Goal: Task Accomplishment & Management: Use online tool/utility

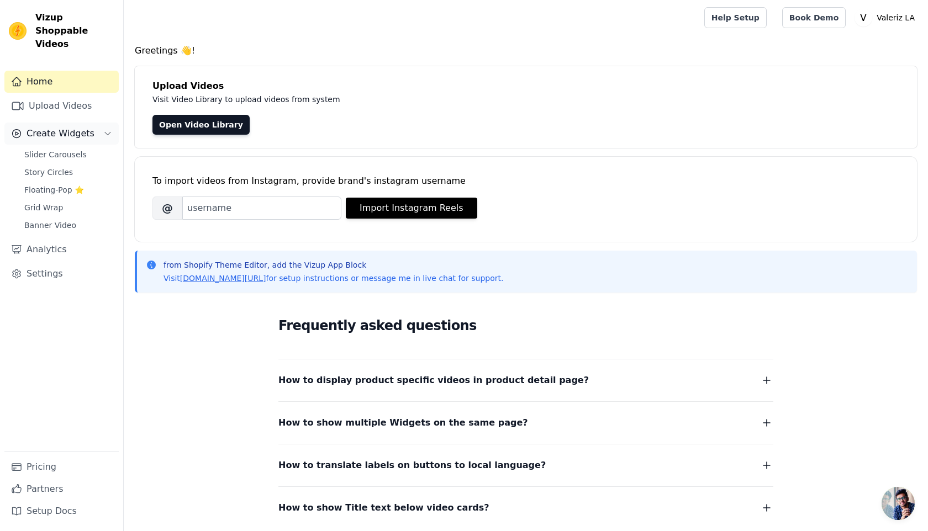
click at [75, 127] on span "Create Widgets" at bounding box center [61, 133] width 68 height 13
click at [62, 149] on span "Slider Carousels" at bounding box center [55, 154] width 62 height 11
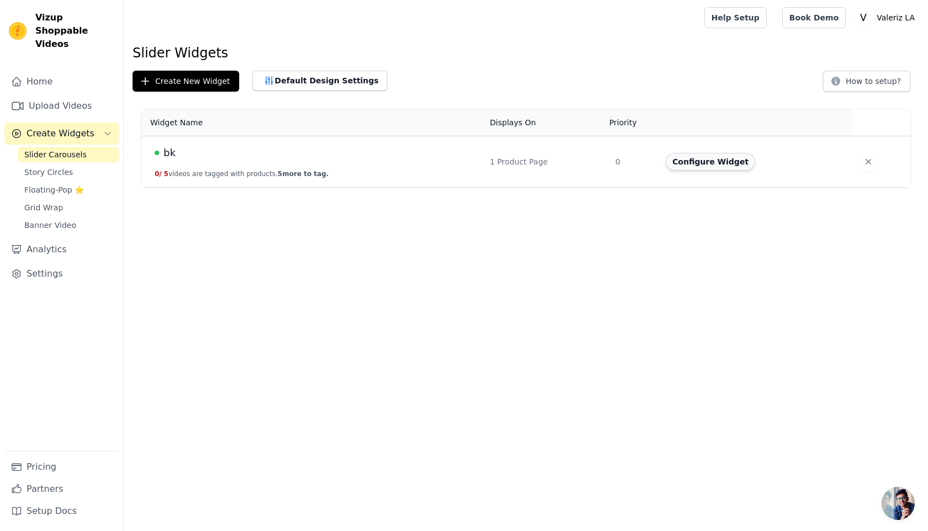
click at [715, 165] on button "Configure Widget" at bounding box center [710, 162] width 89 height 18
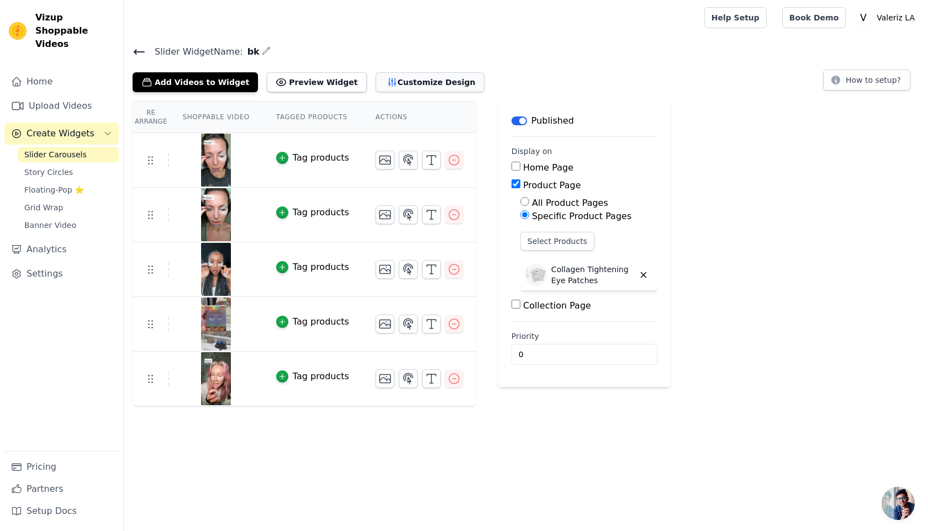
click at [385, 89] on button "Customize Design" at bounding box center [430, 82] width 109 height 20
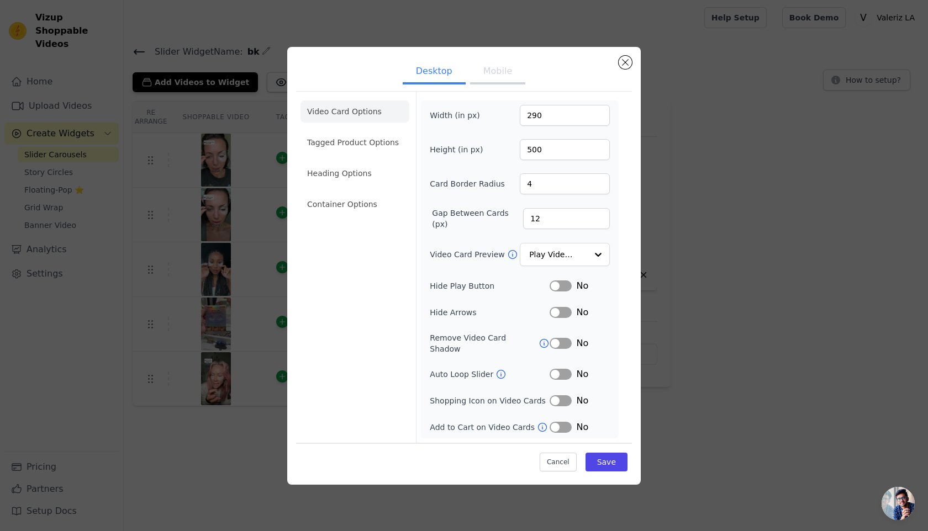
click at [513, 85] on button "Mobile" at bounding box center [497, 72] width 55 height 24
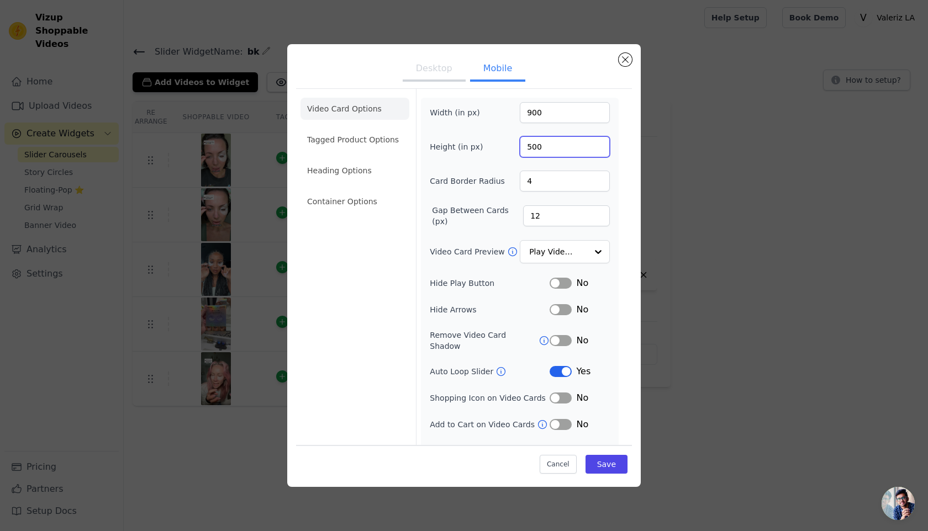
click at [535, 145] on input "500" at bounding box center [565, 146] width 90 height 21
type input "450"
click at [619, 471] on button "Save" at bounding box center [606, 464] width 42 height 19
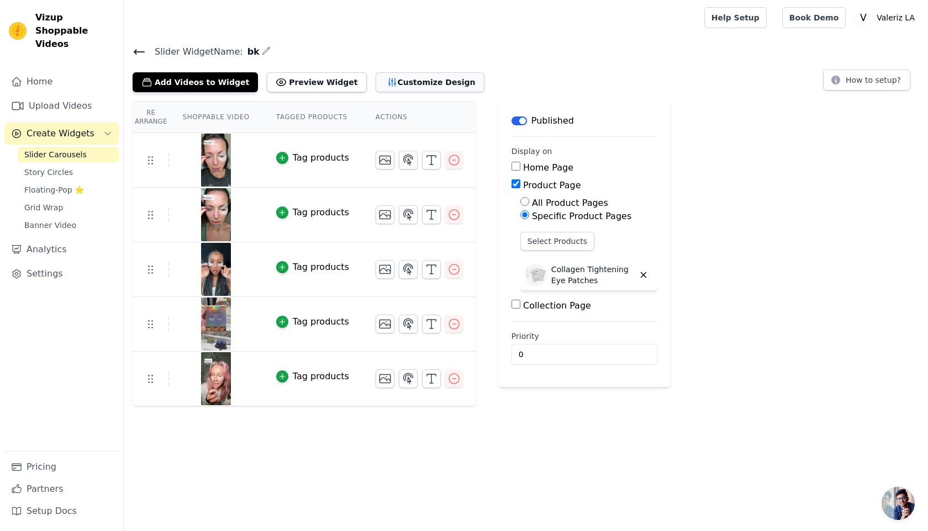
click at [385, 81] on button "Customize Design" at bounding box center [430, 82] width 109 height 20
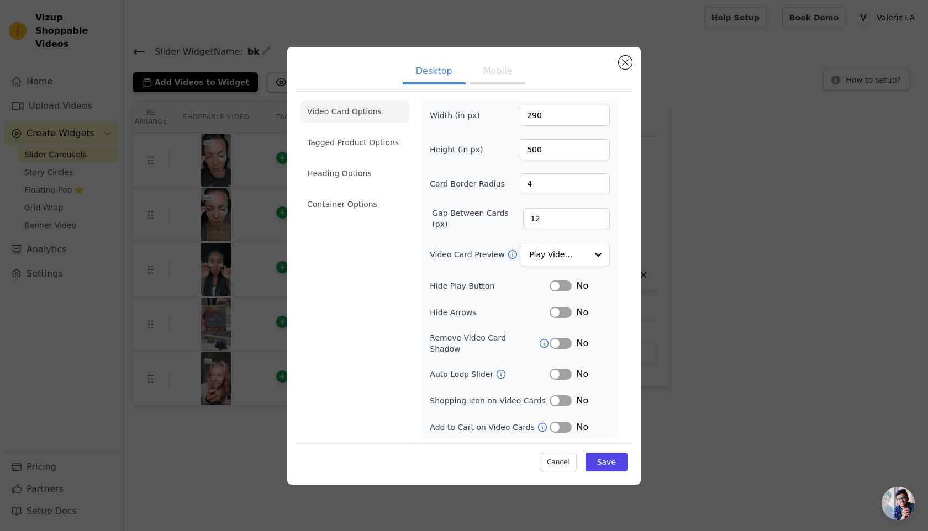
click at [564, 292] on button "Label" at bounding box center [561, 286] width 22 height 11
click at [503, 83] on button "Mobile" at bounding box center [497, 72] width 55 height 24
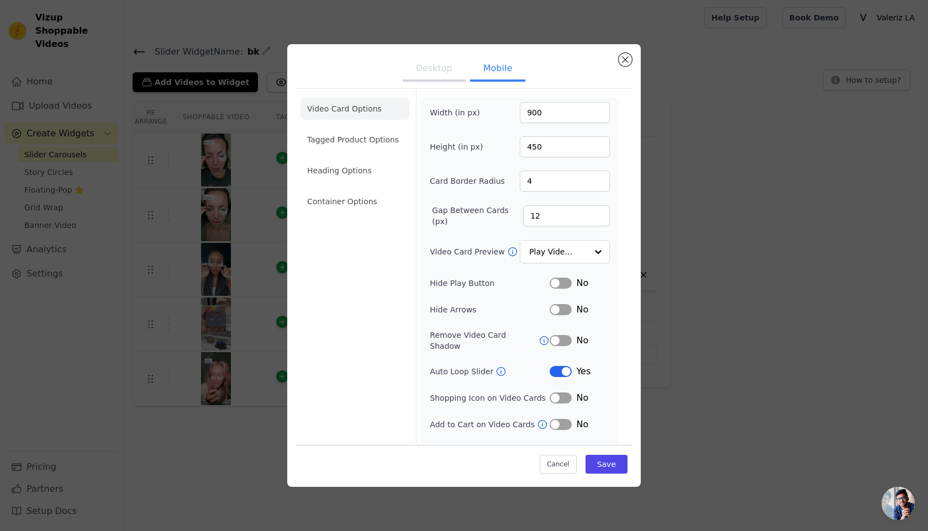
scroll to position [13, 0]
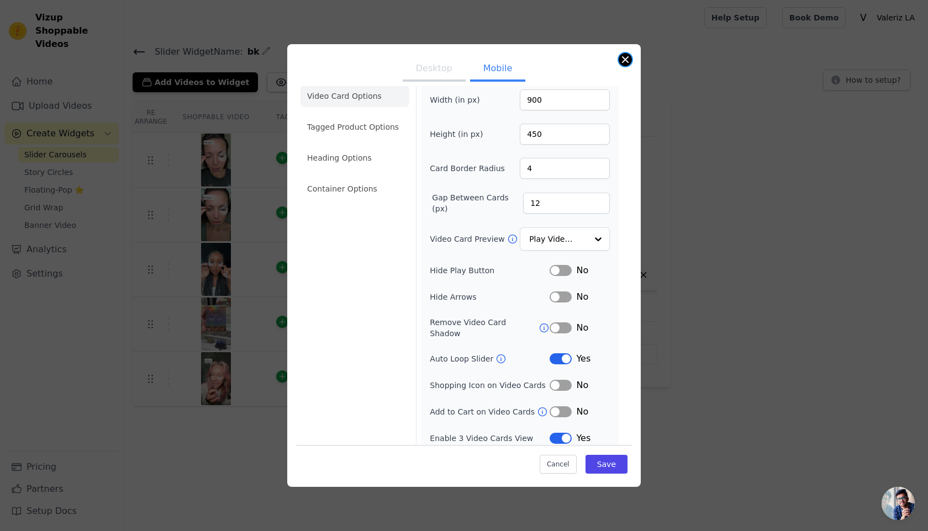
click at [622, 64] on button "Close modal" at bounding box center [625, 59] width 13 height 13
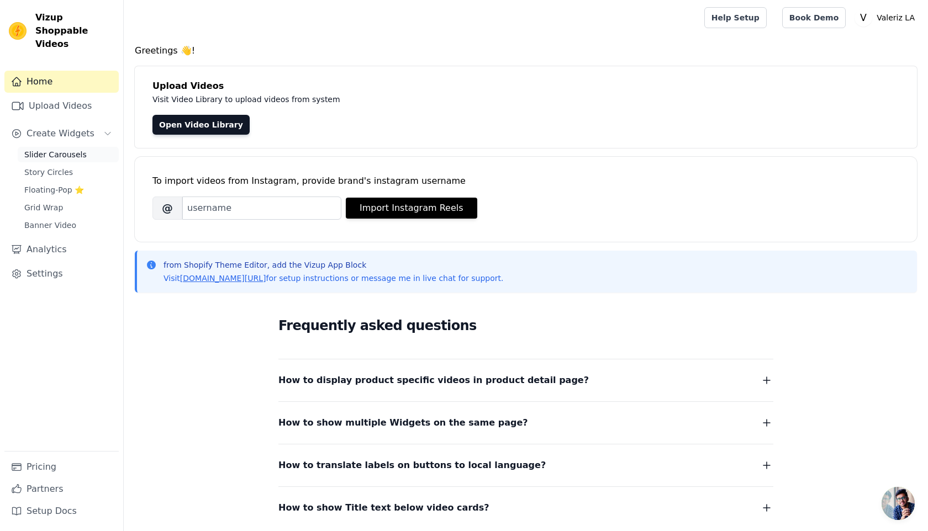
click at [63, 149] on span "Slider Carousels" at bounding box center [55, 154] width 62 height 11
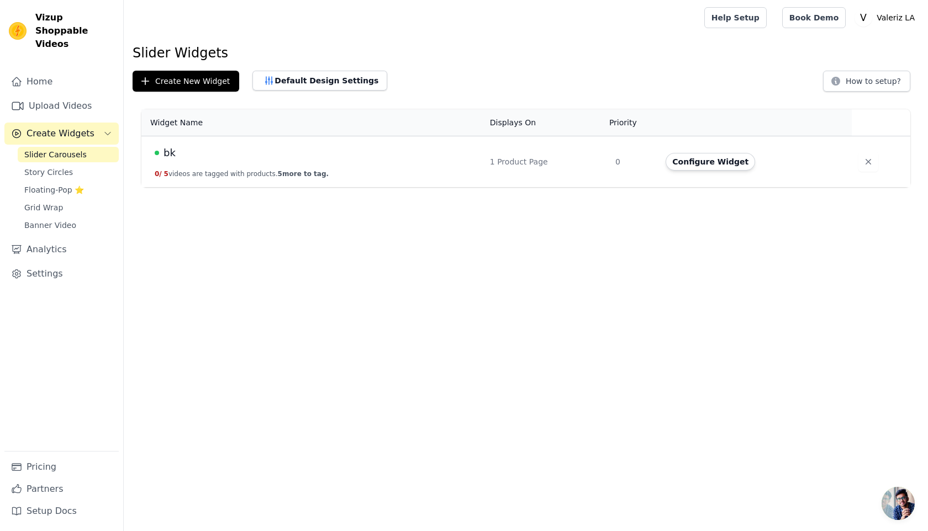
click at [295, 164] on td "bk 0 / 5 videos are tagged with products. 5 more to tag." at bounding box center [312, 161] width 342 height 51
click at [725, 163] on button "Configure Widget" at bounding box center [710, 162] width 89 height 18
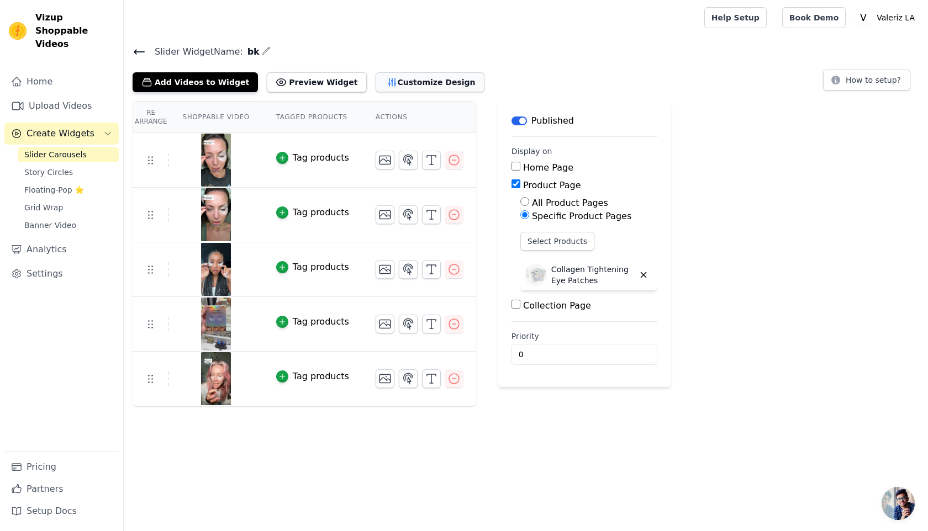
click at [419, 81] on button "Customize Design" at bounding box center [430, 82] width 109 height 20
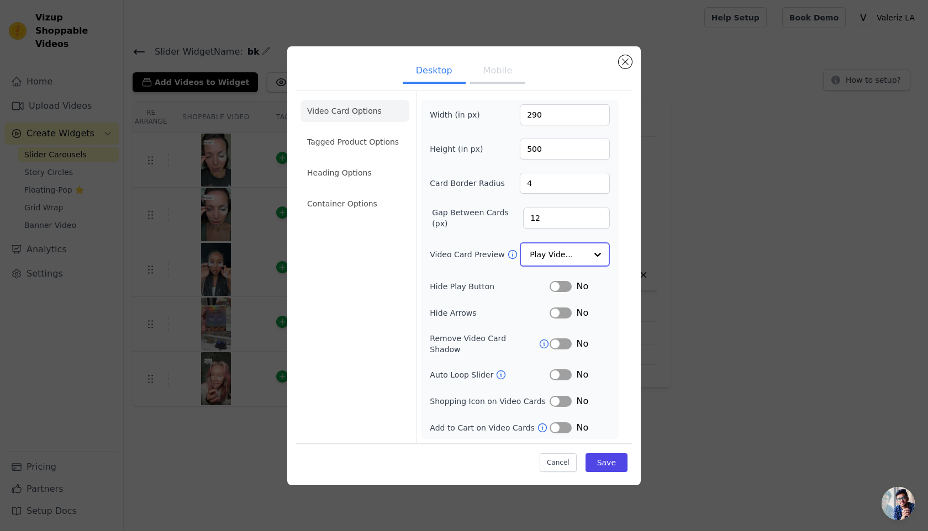
click at [575, 255] on input "Video Card Preview" at bounding box center [558, 255] width 57 height 22
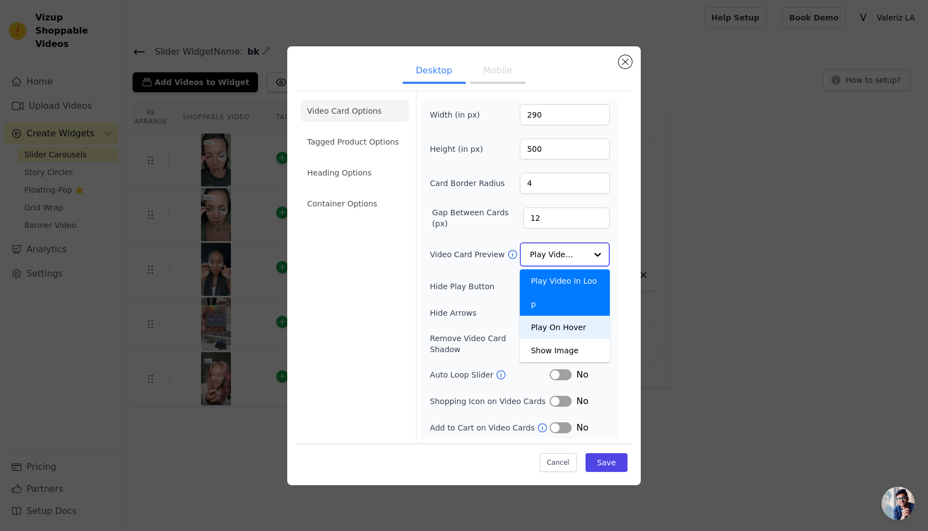
click at [574, 316] on div "Play On Hover" at bounding box center [565, 327] width 90 height 23
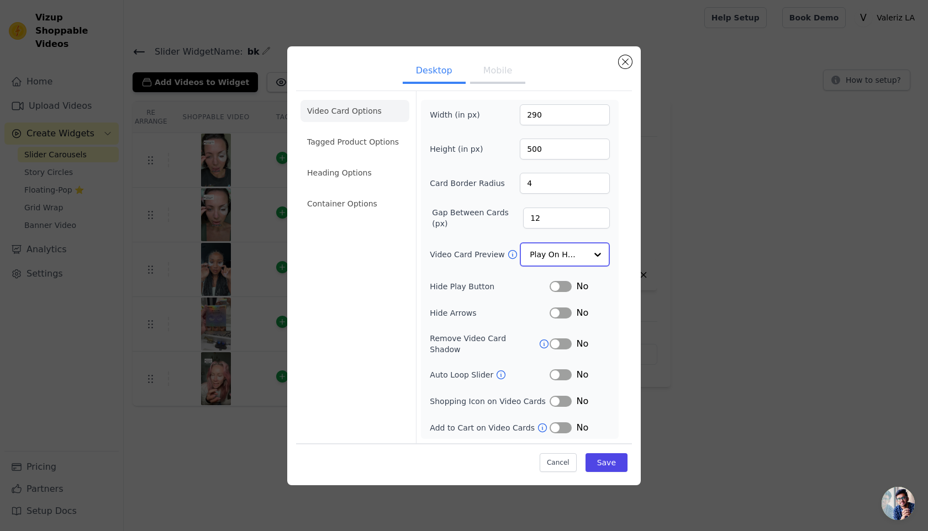
click at [589, 266] on div at bounding box center [598, 255] width 22 height 22
click at [566, 339] on div "Show Image" at bounding box center [565, 350] width 90 height 23
click at [609, 458] on button "Save" at bounding box center [606, 462] width 42 height 19
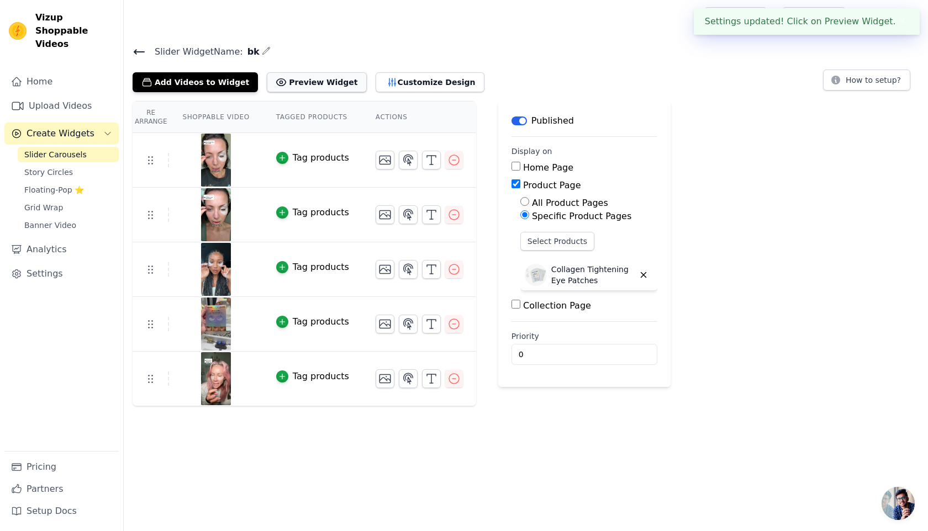
click at [310, 75] on button "Preview Widget" at bounding box center [316, 82] width 99 height 20
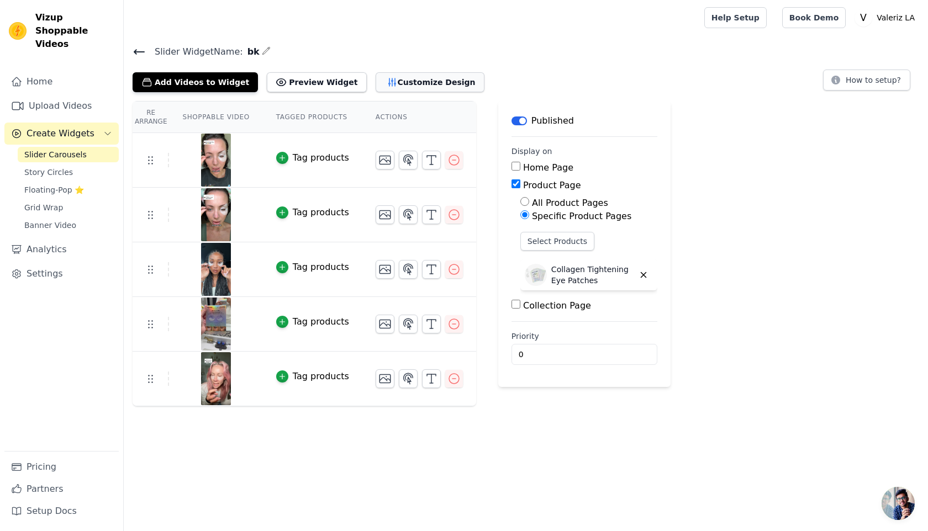
click at [391, 86] on button "Customize Design" at bounding box center [430, 82] width 109 height 20
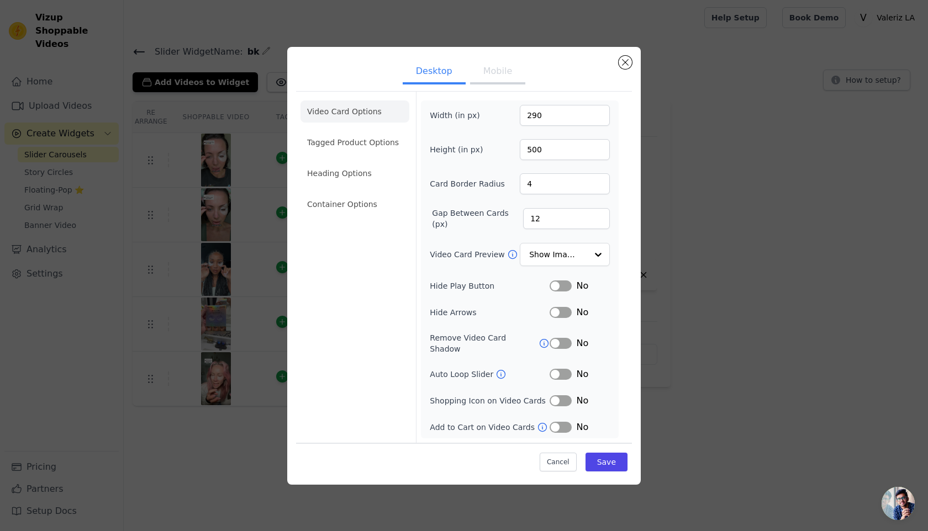
click at [493, 78] on button "Mobile" at bounding box center [497, 72] width 55 height 24
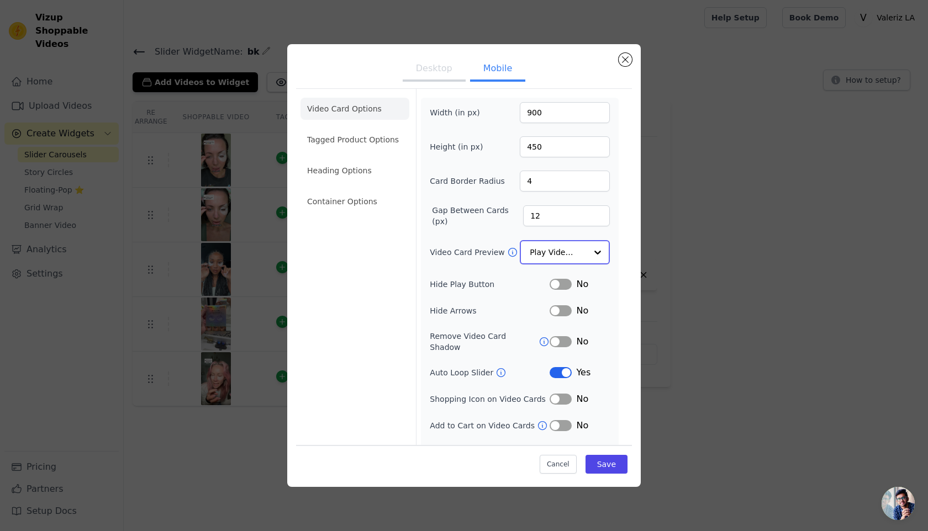
click at [557, 249] on input "Video Card Preview" at bounding box center [558, 252] width 57 height 22
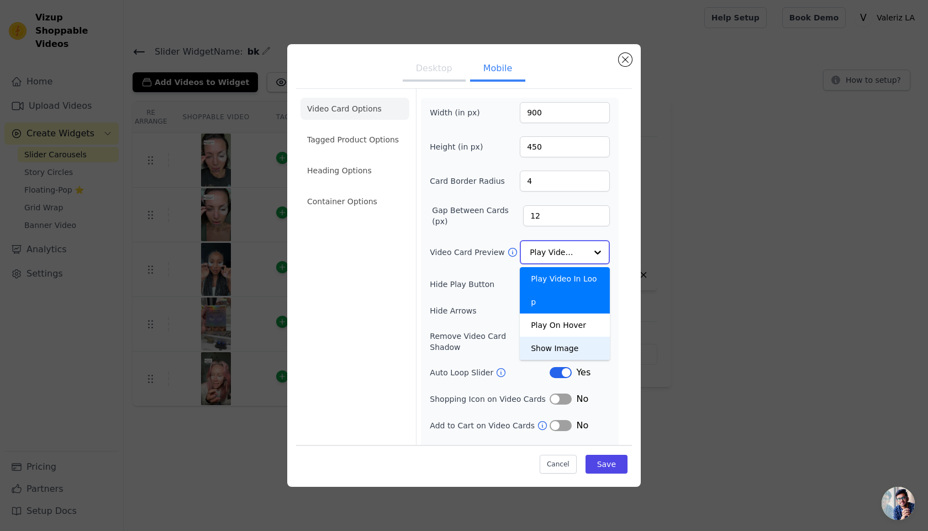
click at [567, 337] on div "Show Image" at bounding box center [565, 348] width 90 height 23
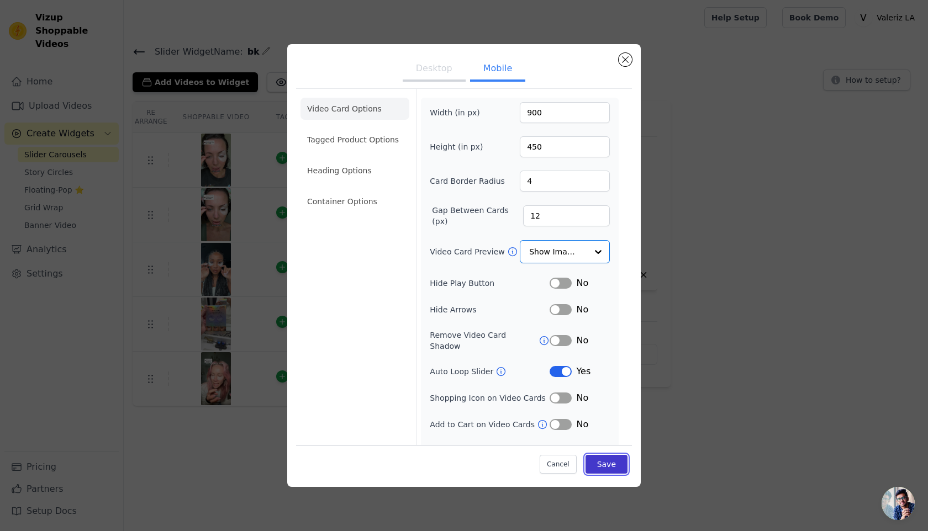
click at [605, 471] on button "Save" at bounding box center [606, 464] width 42 height 19
